Goal: Task Accomplishment & Management: Manage account settings

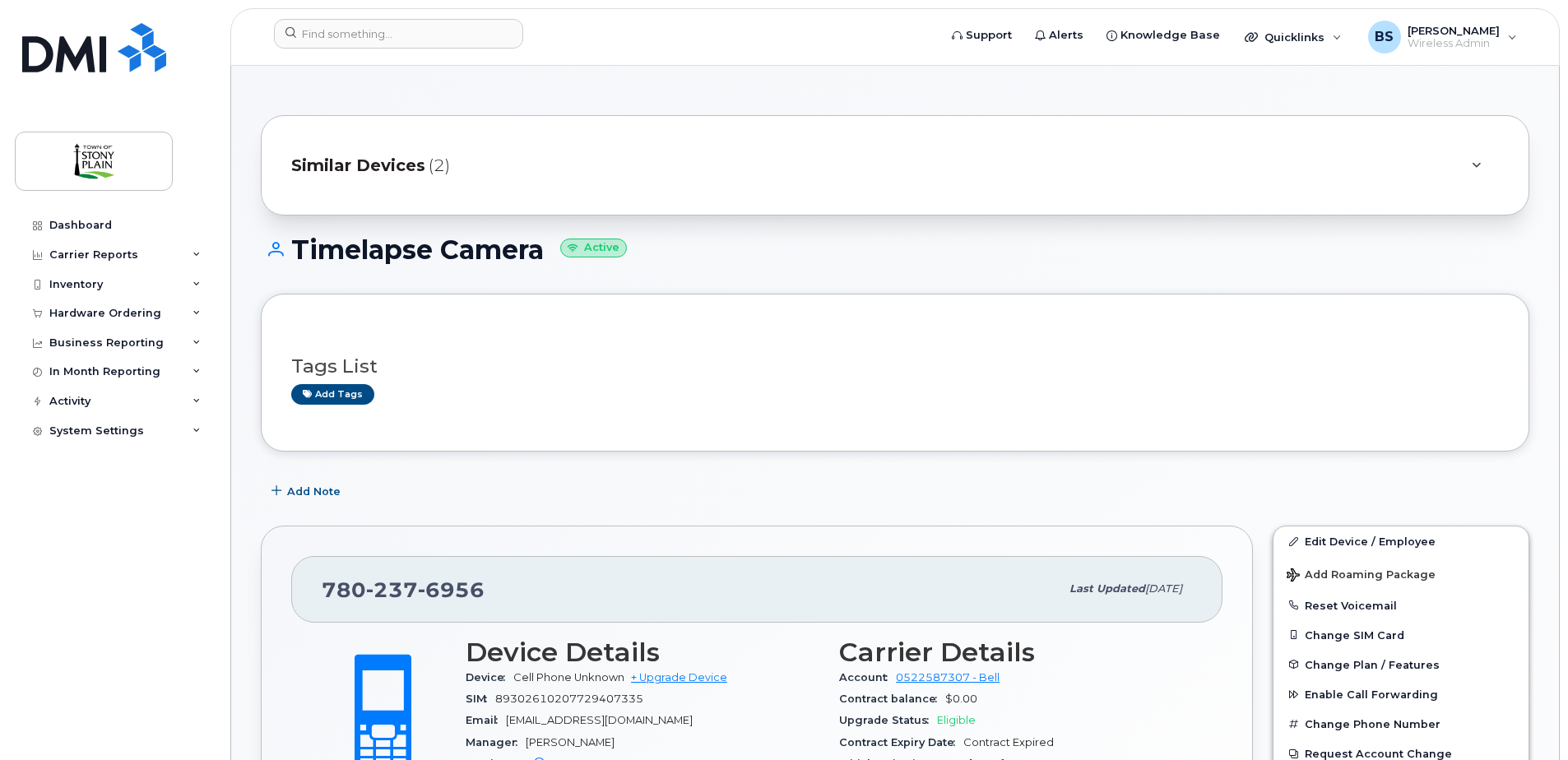
click at [422, 165] on span "Similar Devices" at bounding box center [358, 165] width 134 height 24
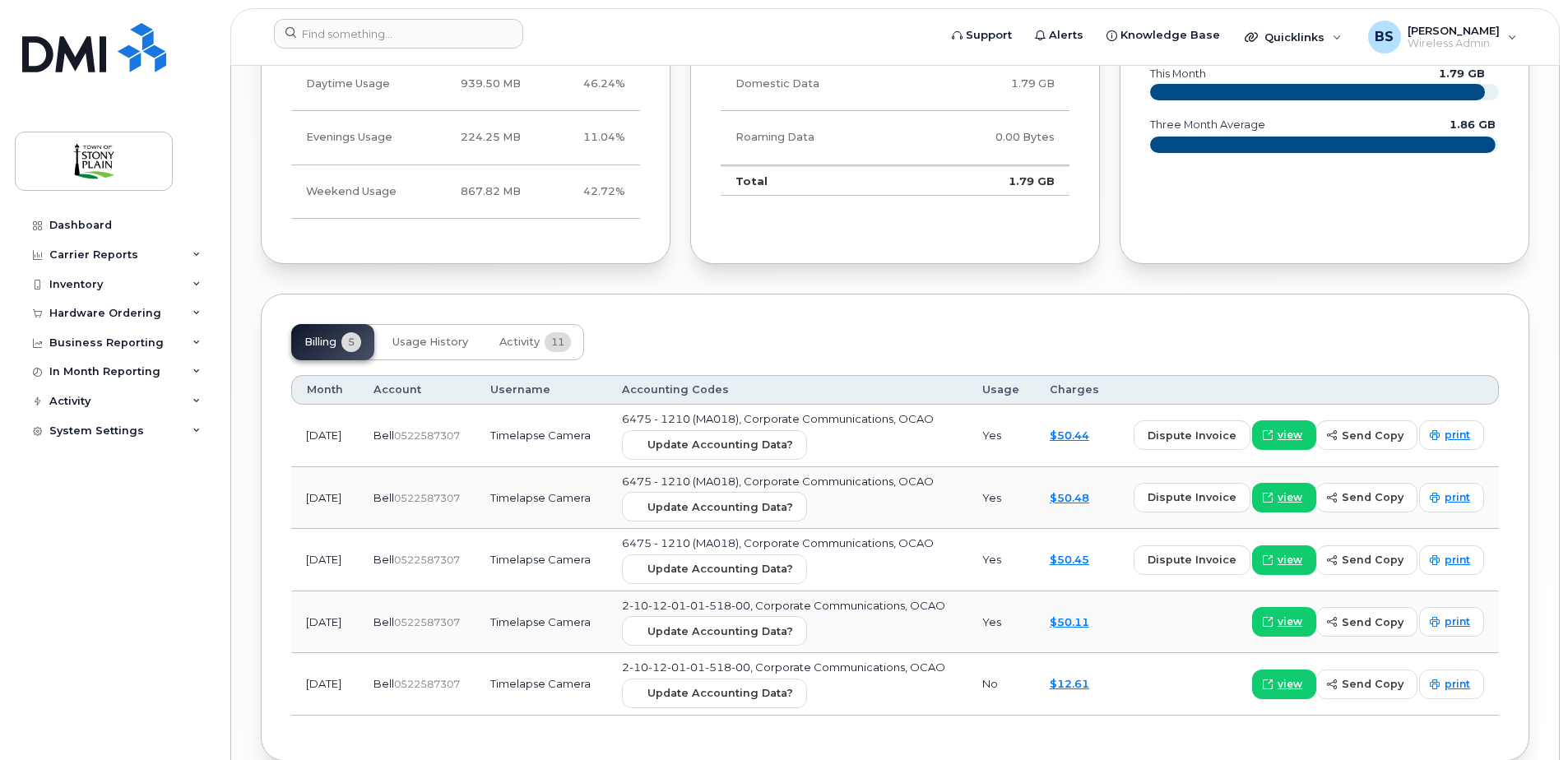
scroll to position [1317, 0]
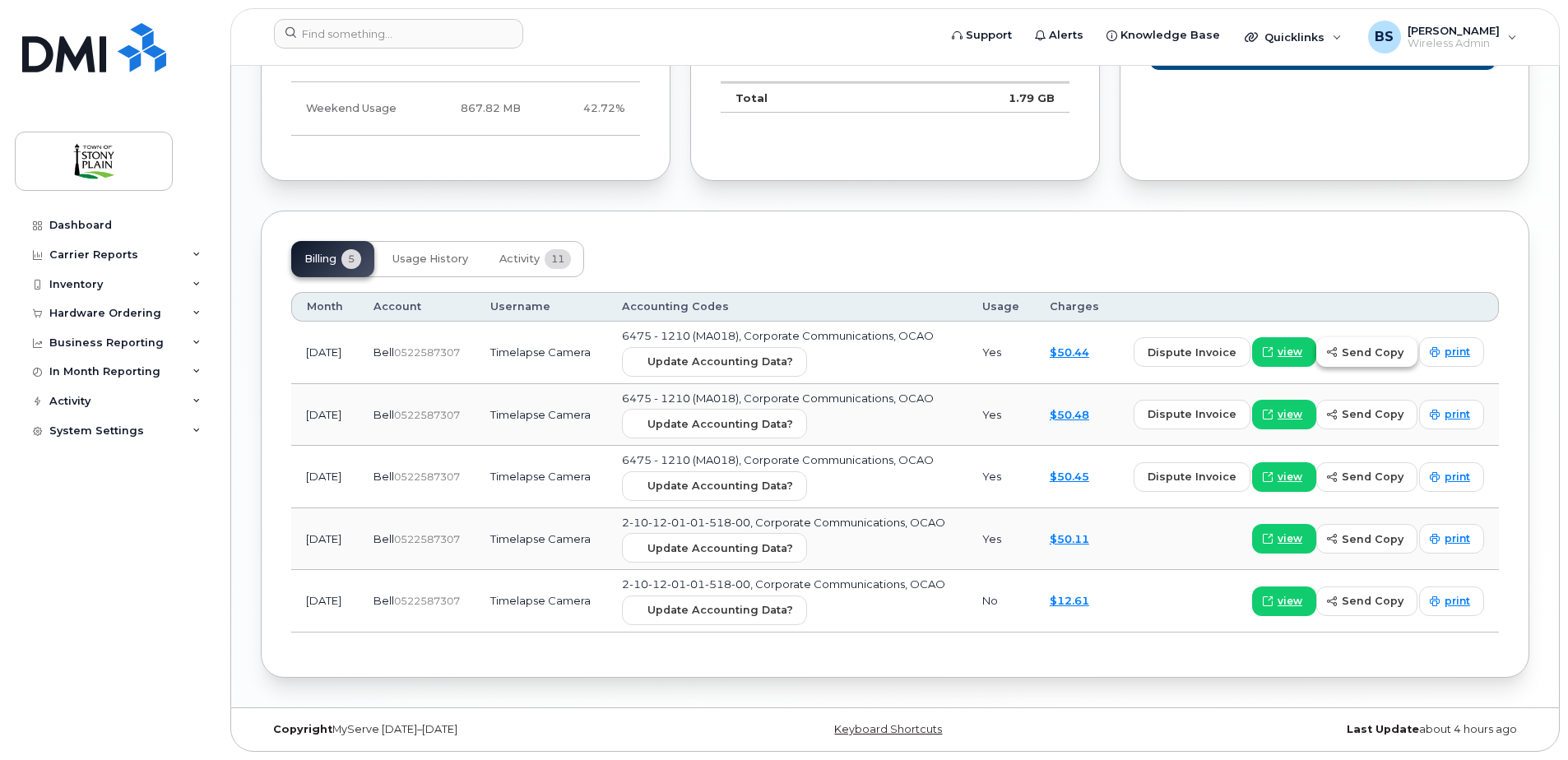
click at [1365, 355] on span "send copy" at bounding box center [1372, 353] width 61 height 16
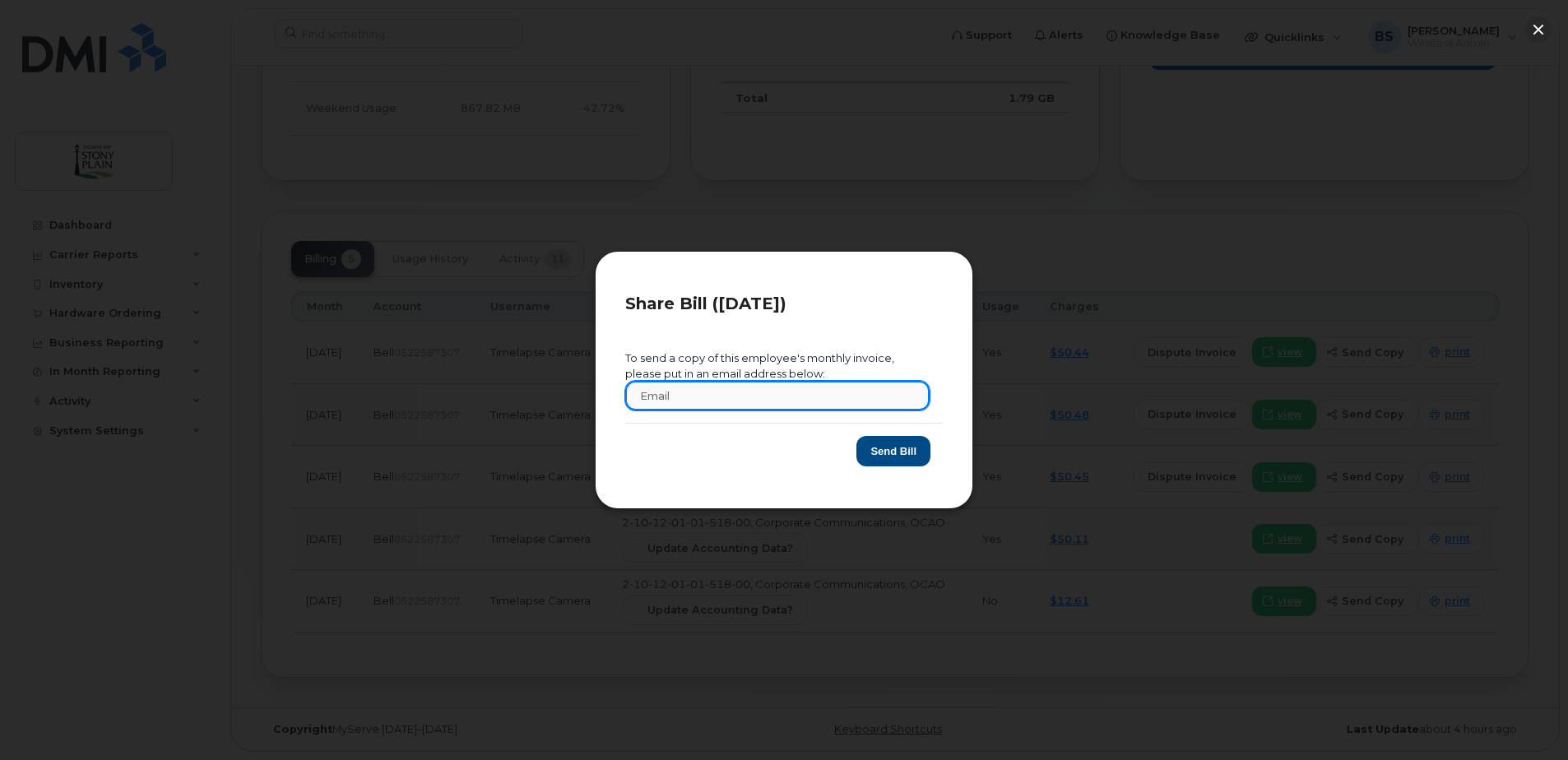
click at [735, 398] on input "text" at bounding box center [777, 396] width 304 height 30
type input "[EMAIL_ADDRESS][DOMAIN_NAME]"
click at [902, 452] on button "Send Bill" at bounding box center [893, 451] width 74 height 31
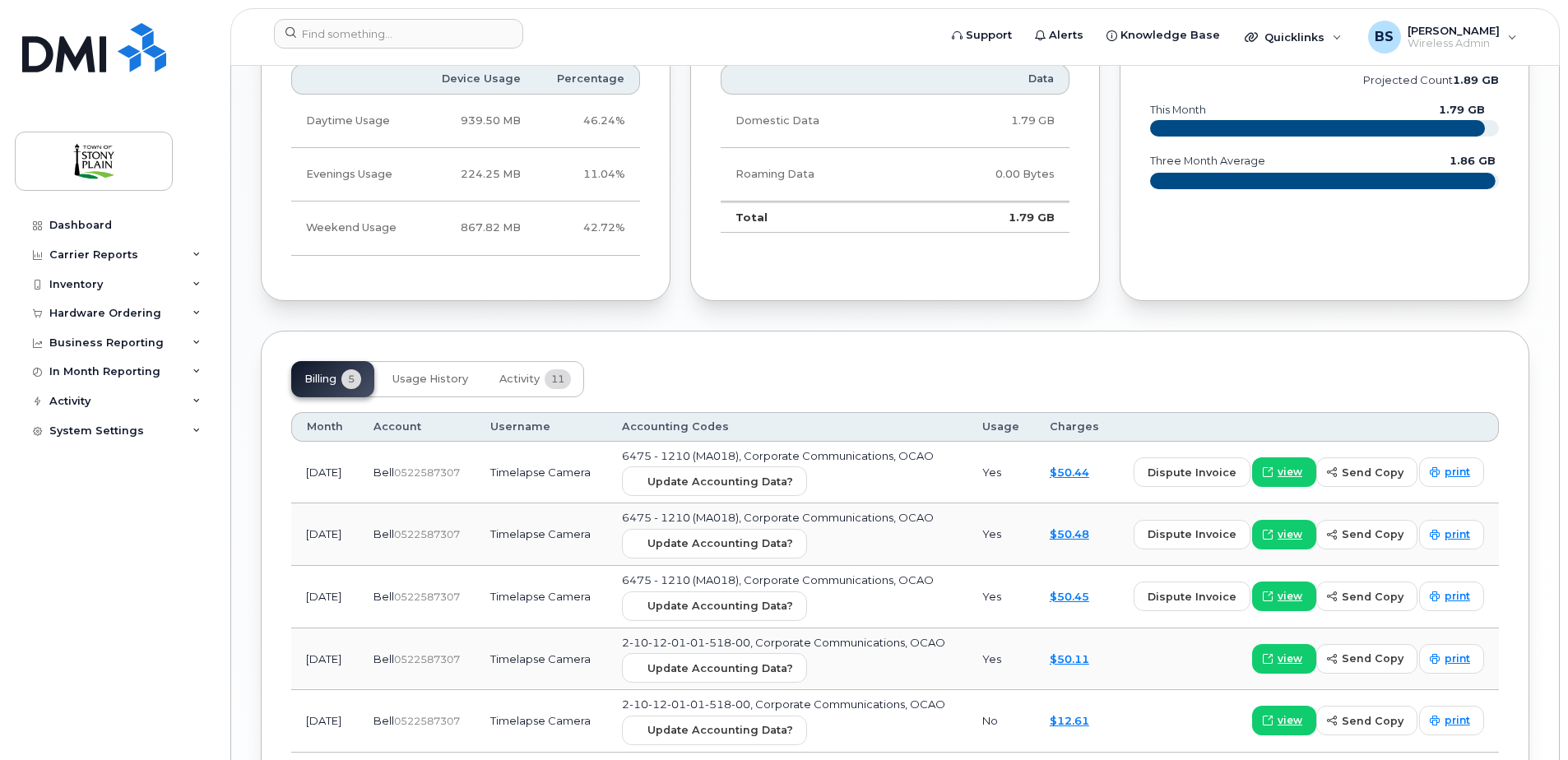
scroll to position [1152, 0]
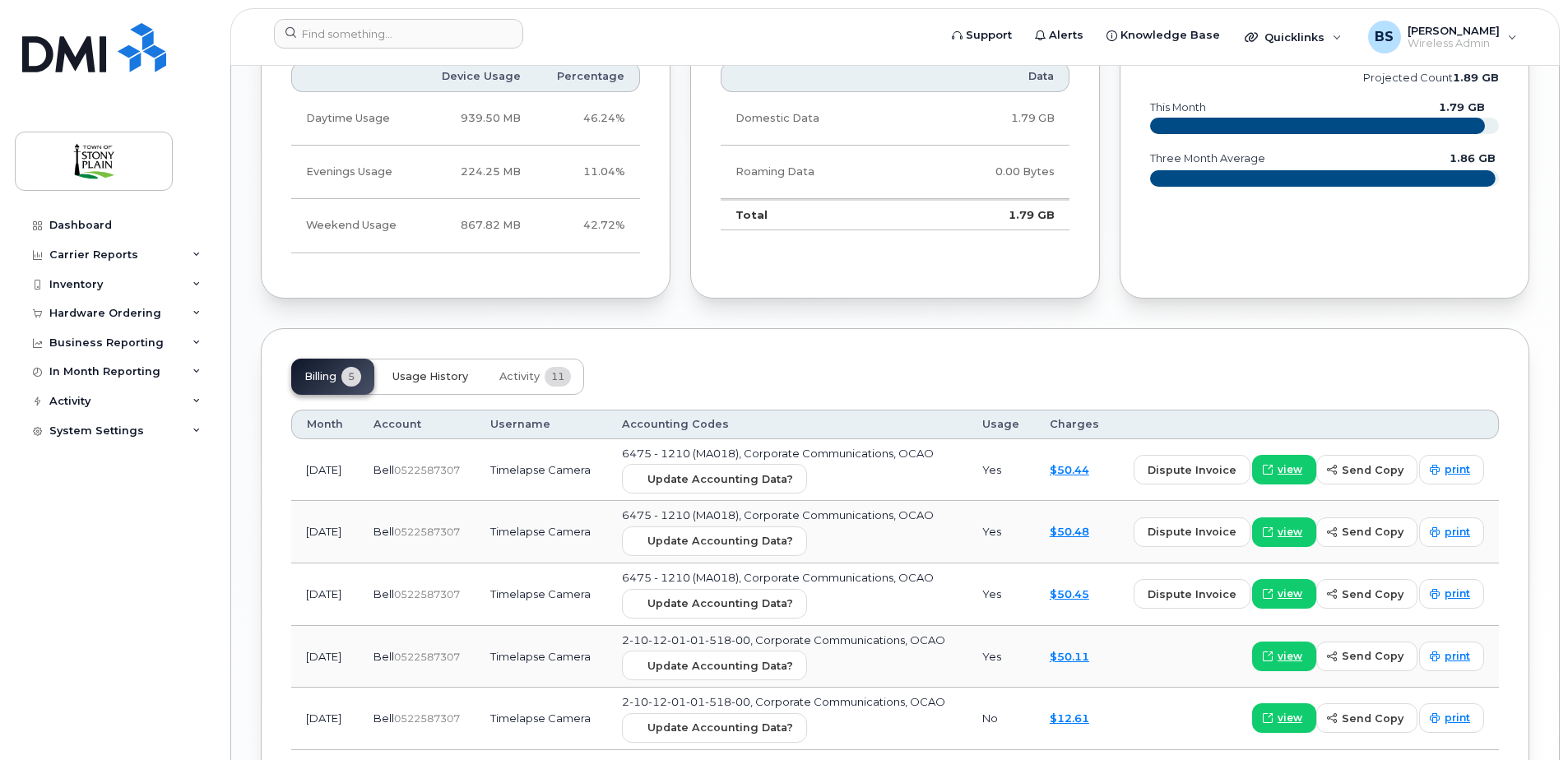
click at [444, 380] on span "Usage History" at bounding box center [430, 376] width 75 height 13
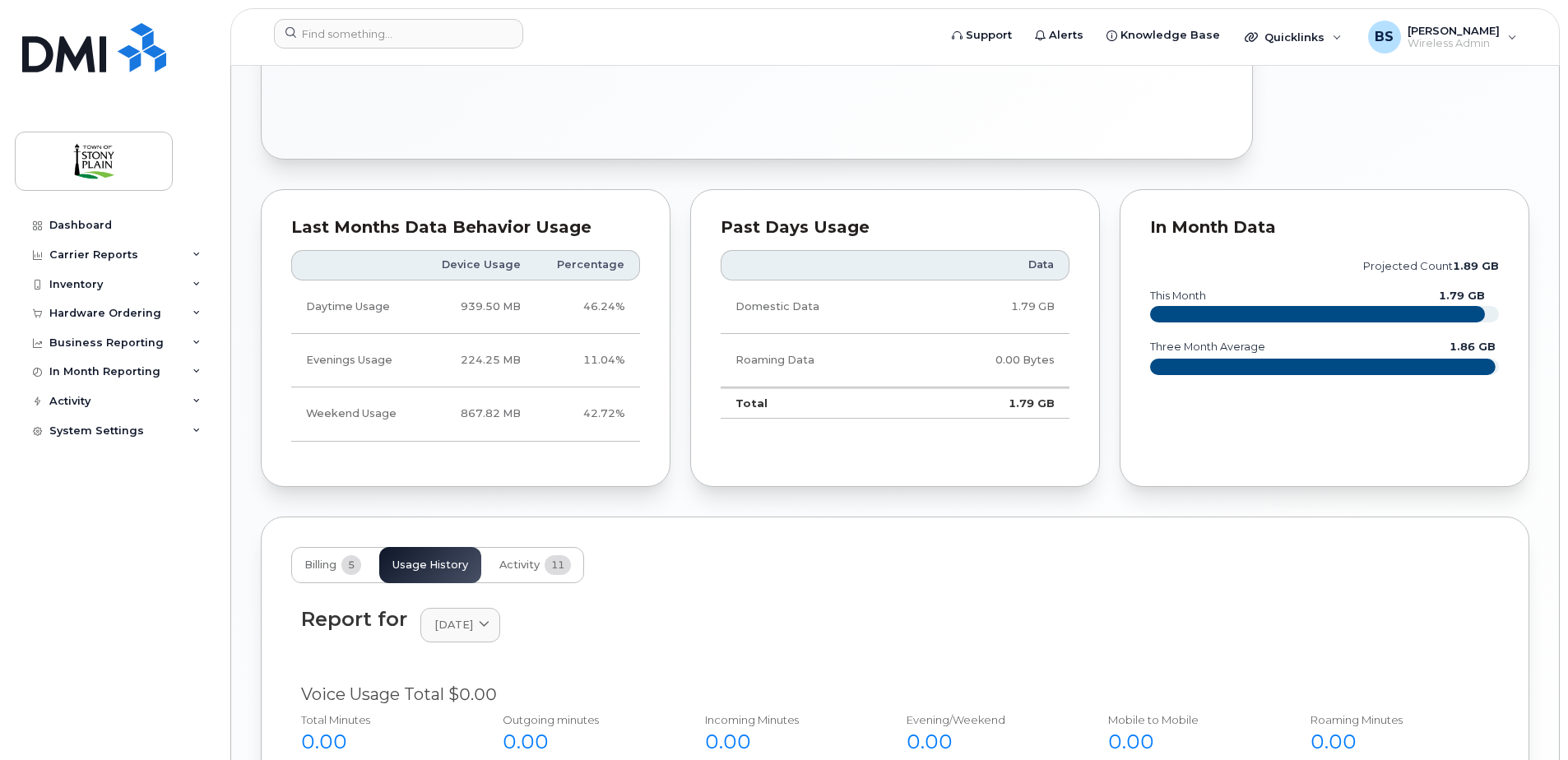
scroll to position [962, 0]
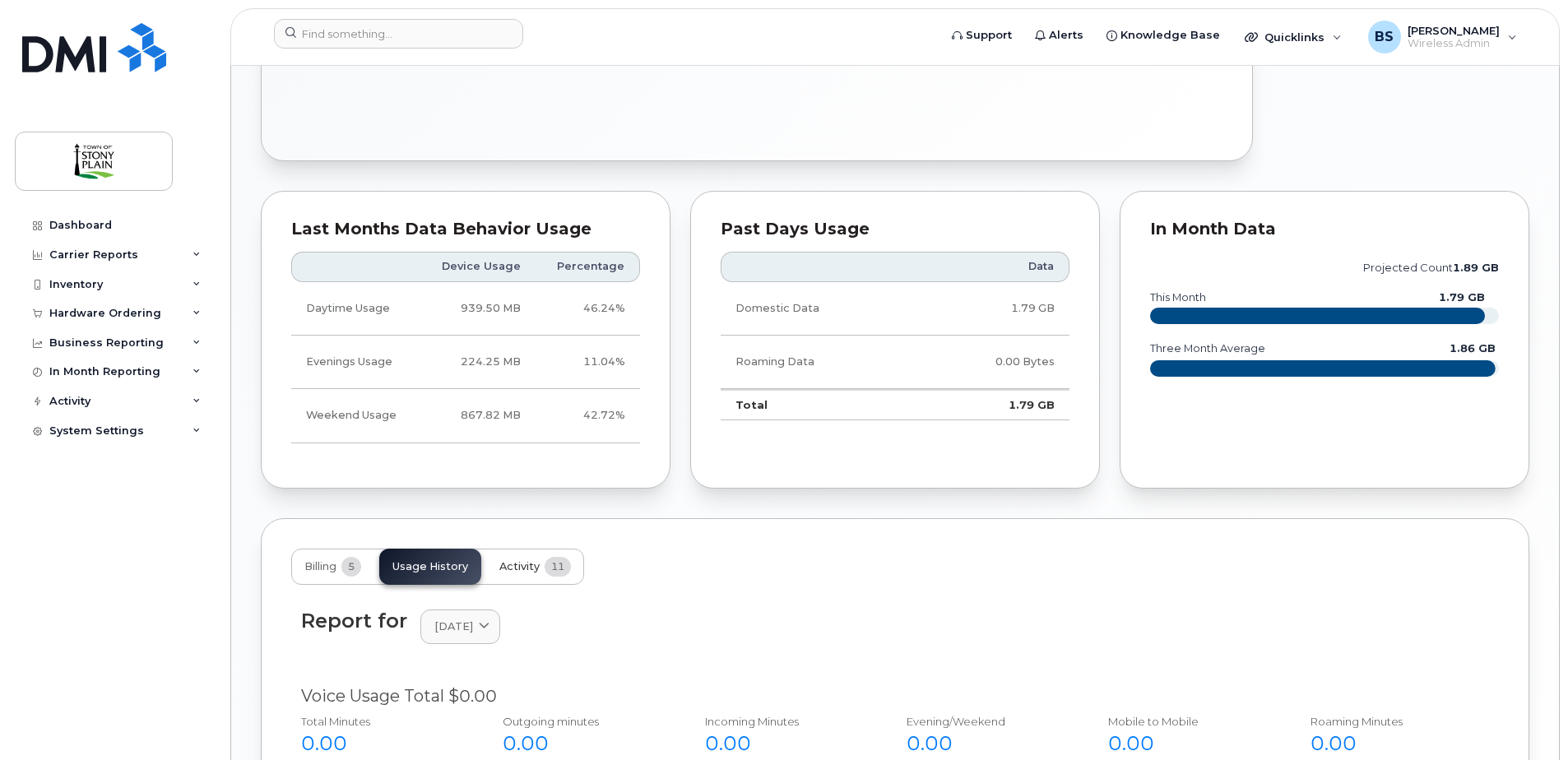
click at [520, 563] on span "Activity" at bounding box center [519, 566] width 40 height 13
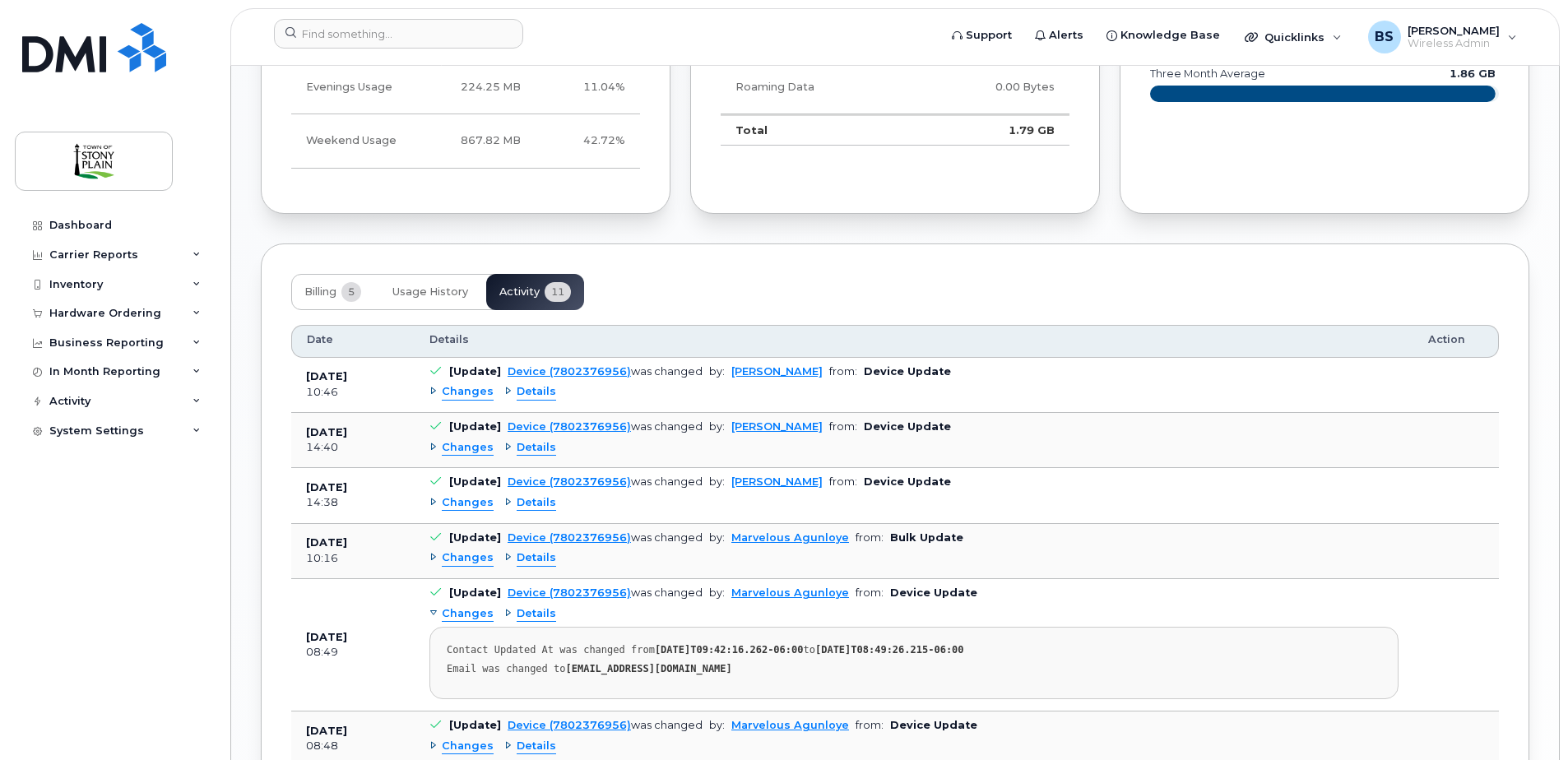
scroll to position [1291, 0]
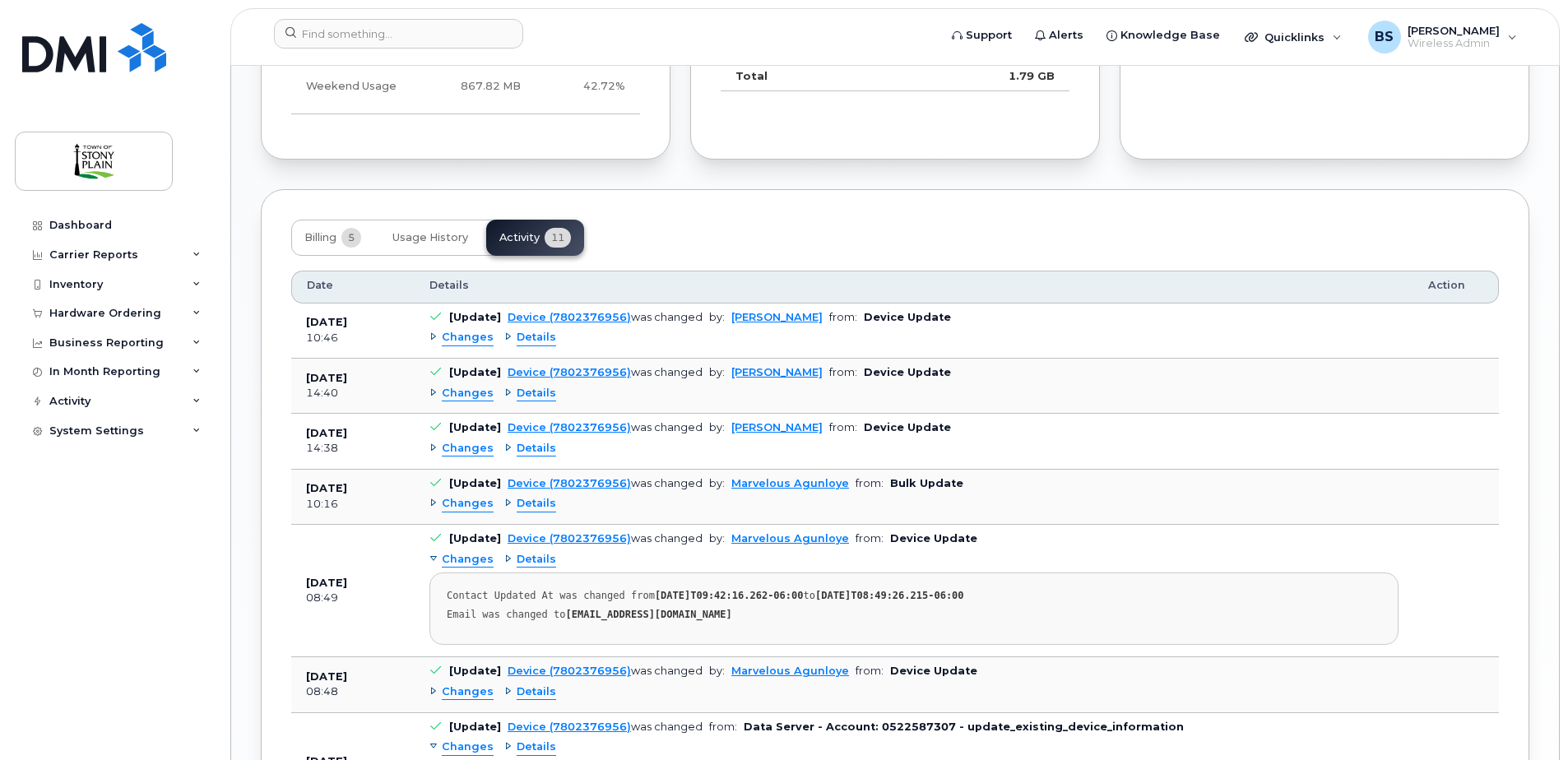
click at [536, 560] on span "Details" at bounding box center [536, 560] width 39 height 16
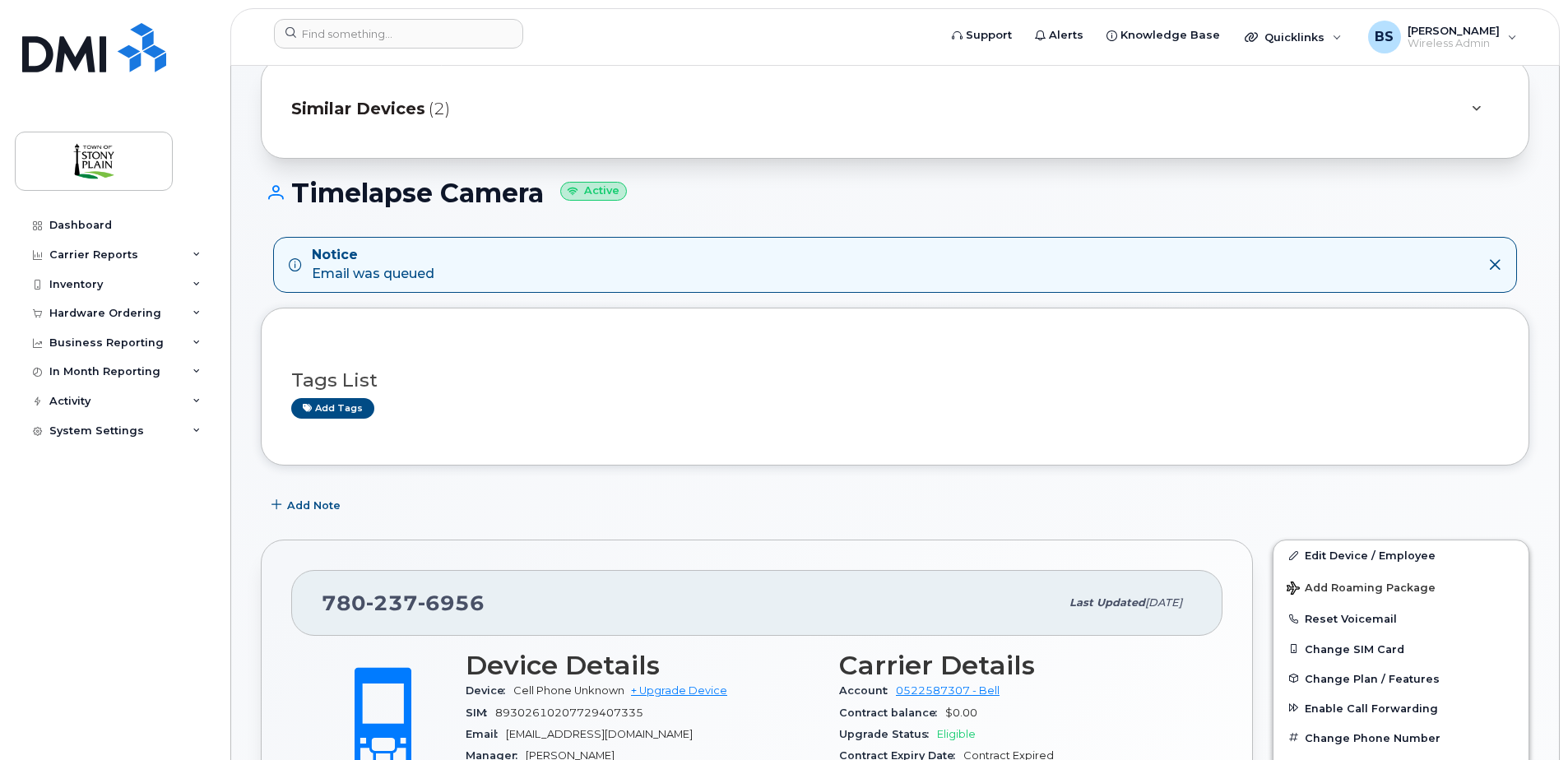
scroll to position [0, 0]
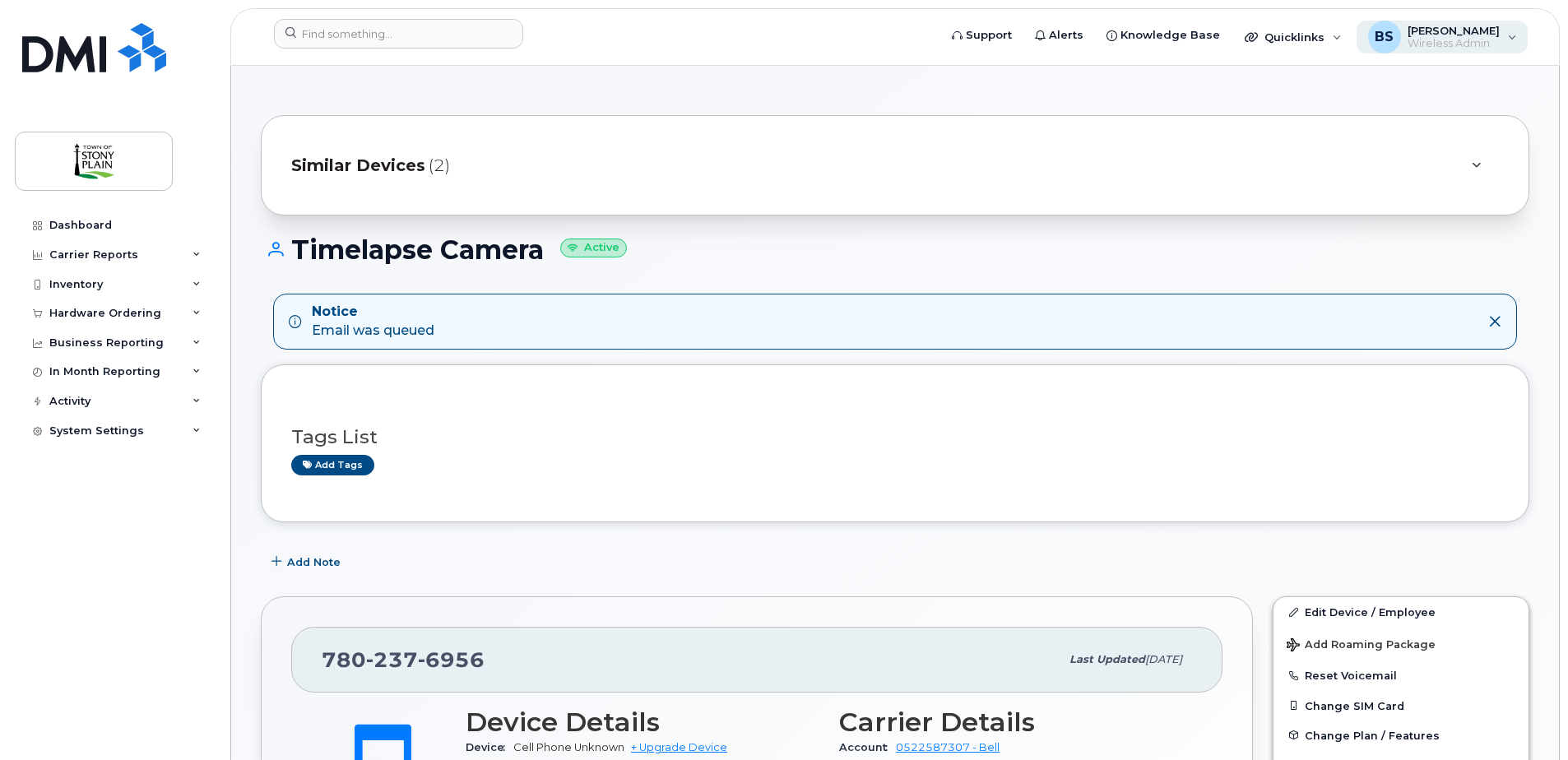
click at [1480, 31] on span "[PERSON_NAME]" at bounding box center [1453, 30] width 92 height 13
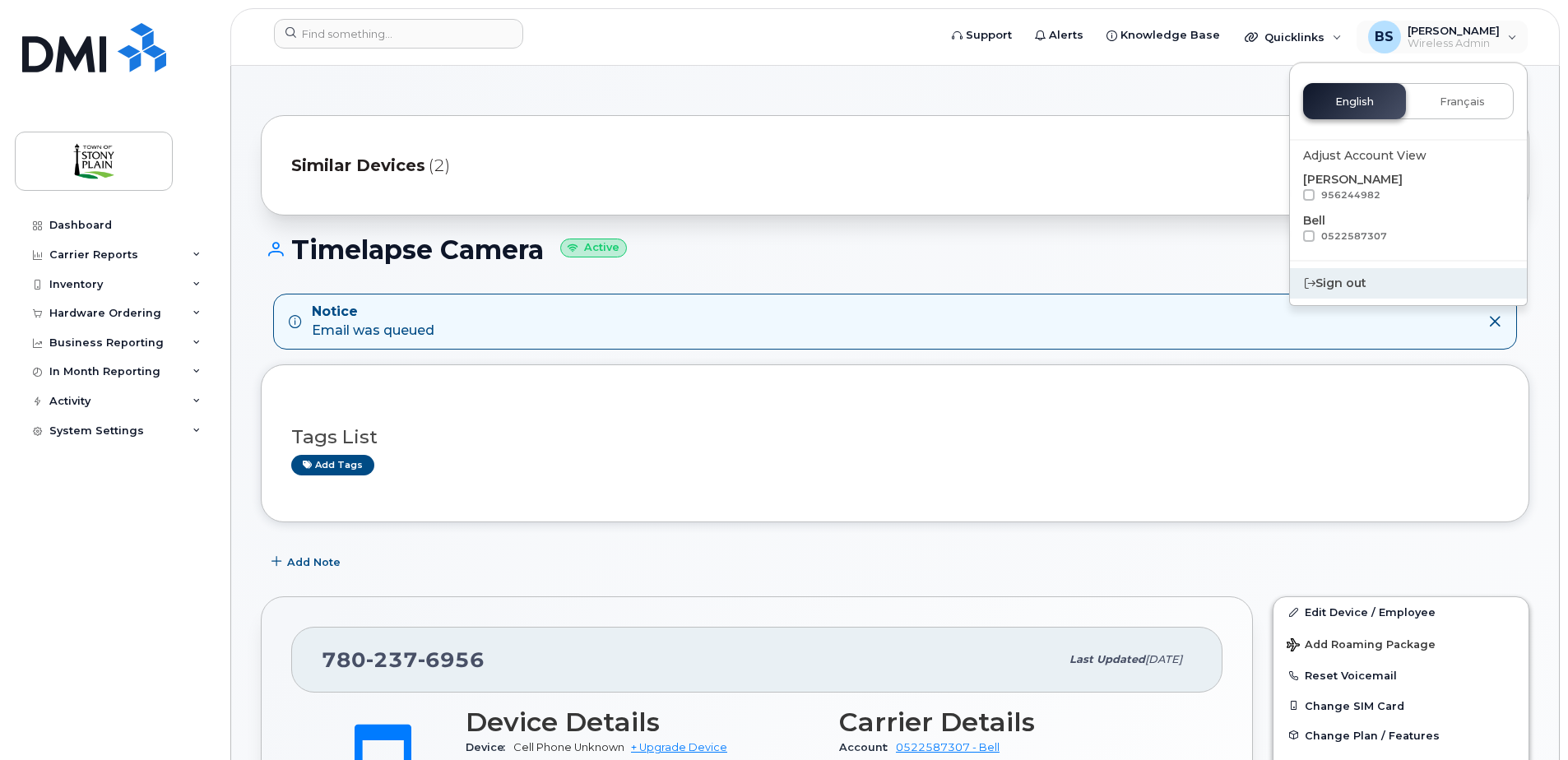
click at [1350, 281] on div "Sign out" at bounding box center [1408, 283] width 237 height 31
